Goal: Transaction & Acquisition: Subscribe to service/newsletter

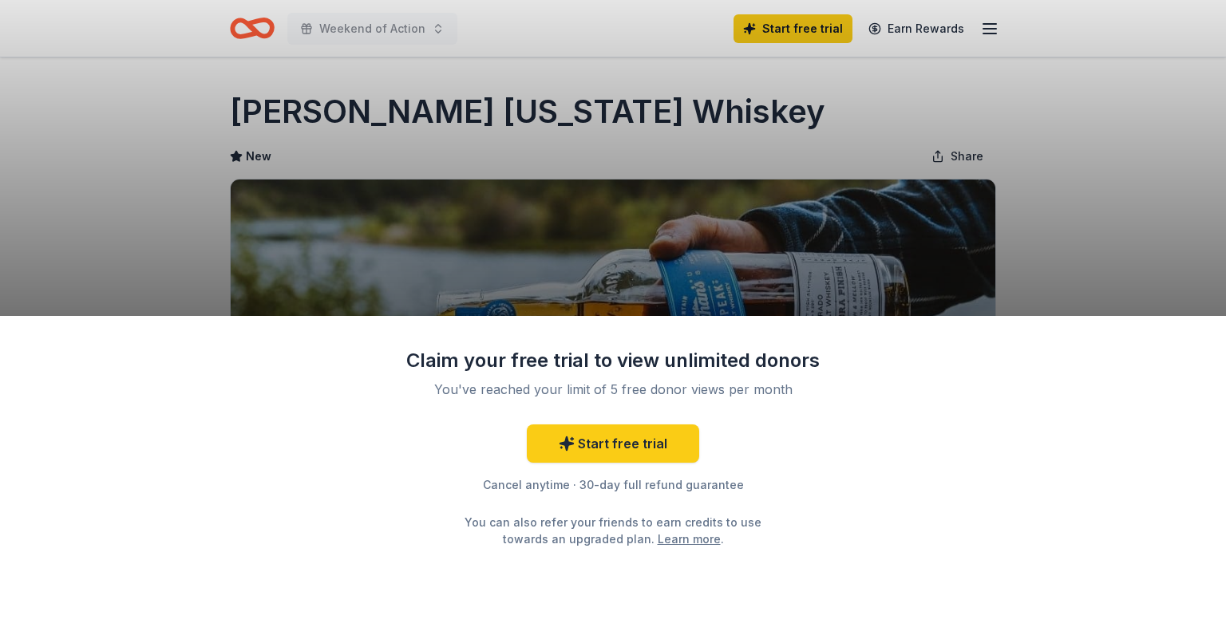
click at [487, 91] on div "Claim your free trial to view unlimited donors You've reached your limit of 5 f…" at bounding box center [613, 315] width 1226 height 631
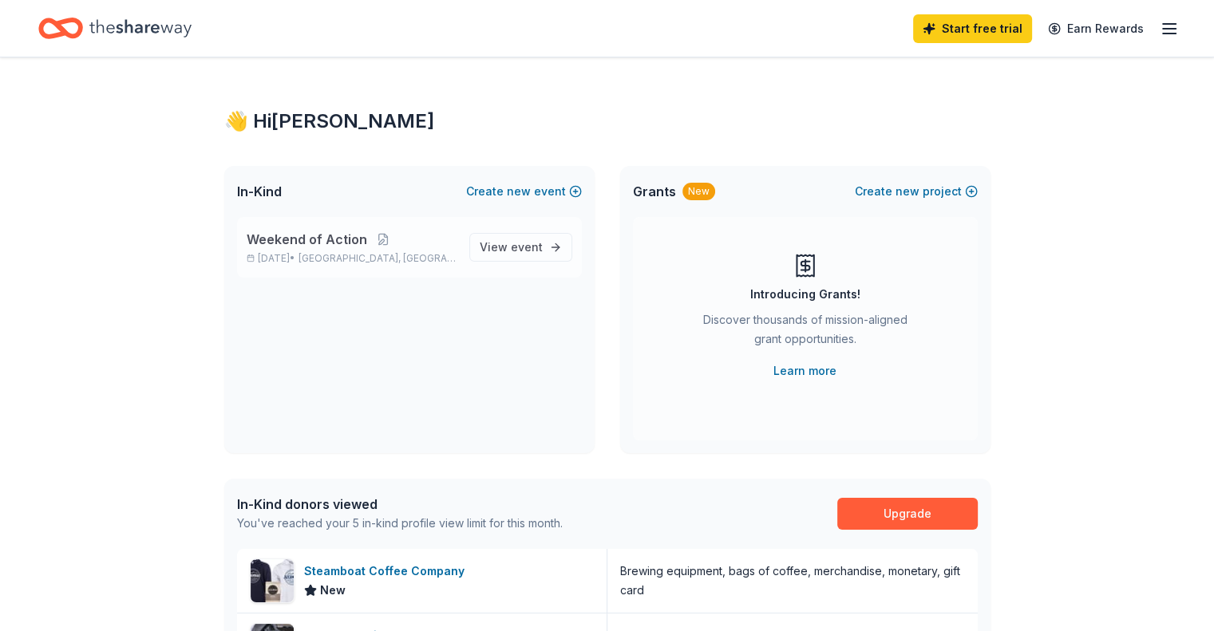
click at [362, 244] on span "Weekend of Action" at bounding box center [307, 239] width 121 height 19
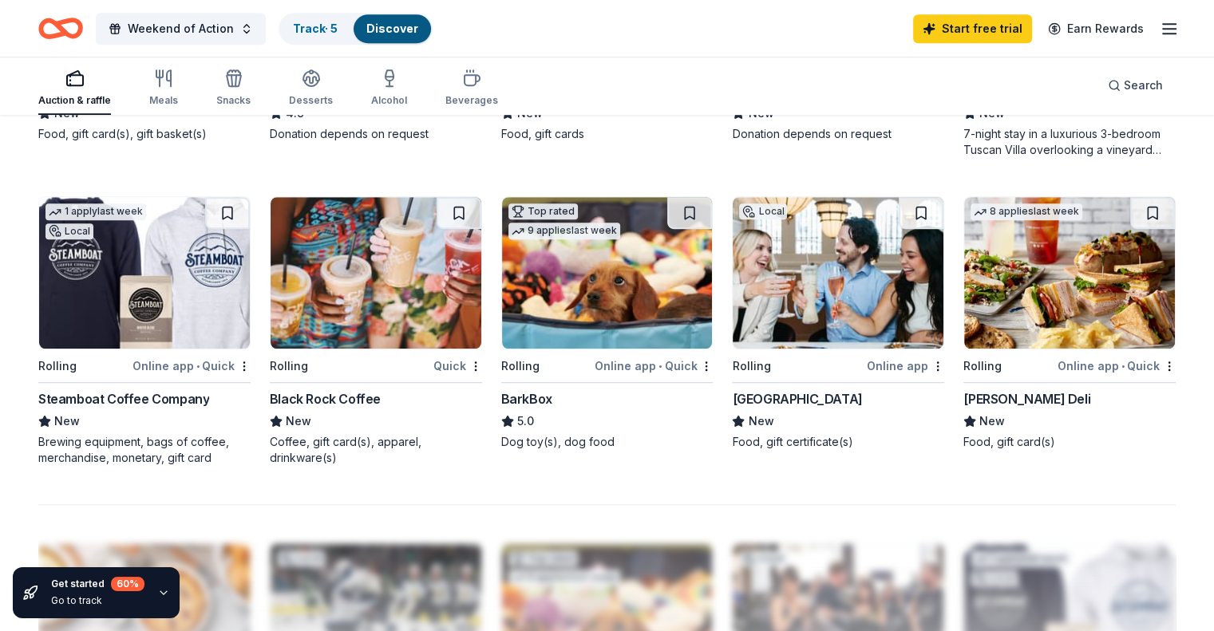
scroll to position [1025, 0]
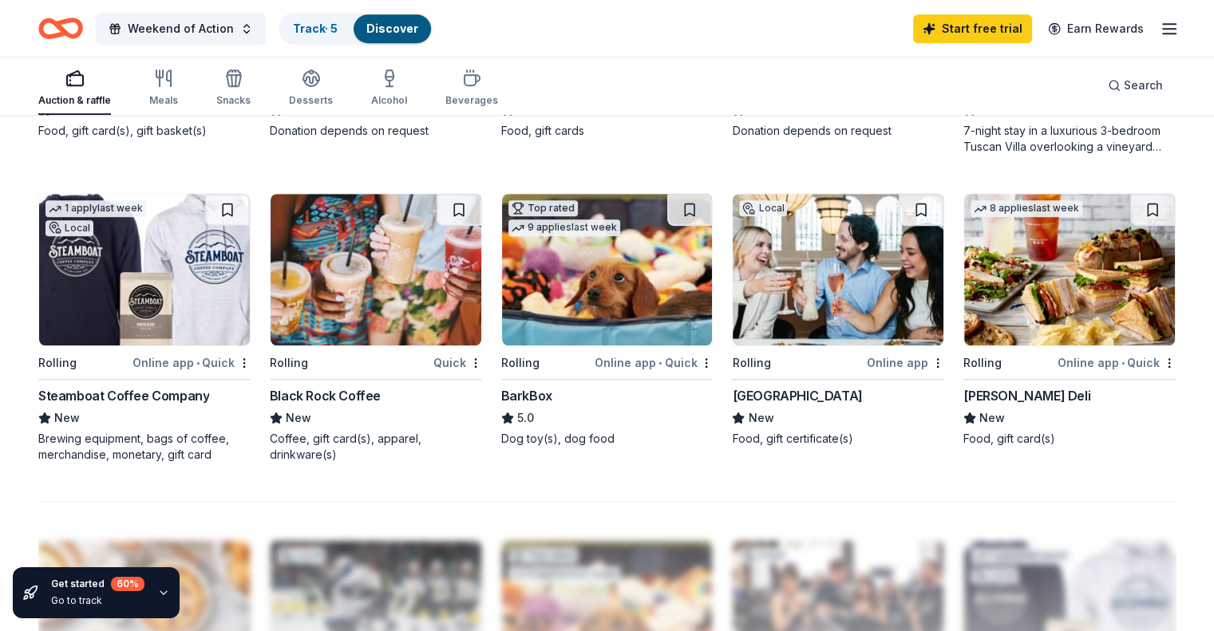
click at [786, 327] on img at bounding box center [838, 270] width 211 height 152
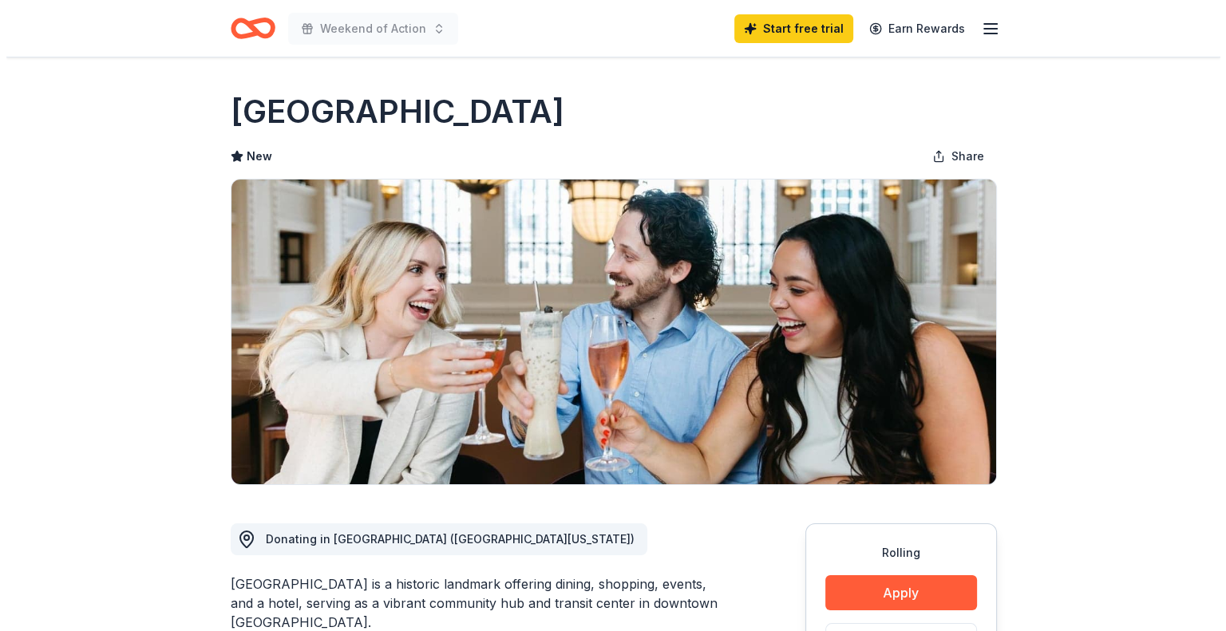
scroll to position [156, 0]
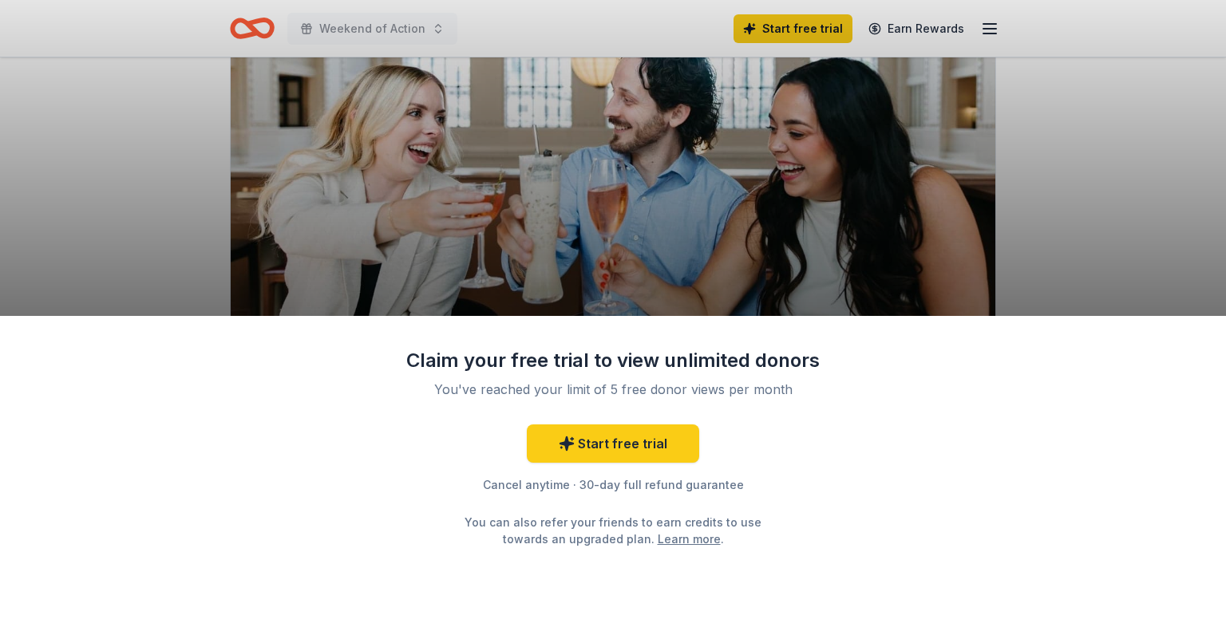
click at [759, 301] on div "Claim your free trial to view unlimited donors You've reached your limit of 5 f…" at bounding box center [613, 315] width 1226 height 631
click at [592, 449] on link "Start free trial" at bounding box center [613, 444] width 172 height 38
click at [608, 439] on link "Start free trial" at bounding box center [613, 444] width 172 height 38
